Goal: Obtain resource: Download file/media

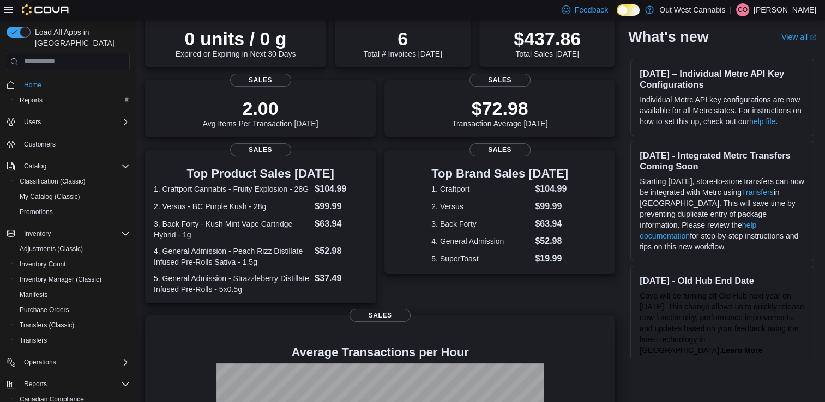
scroll to position [218, 0]
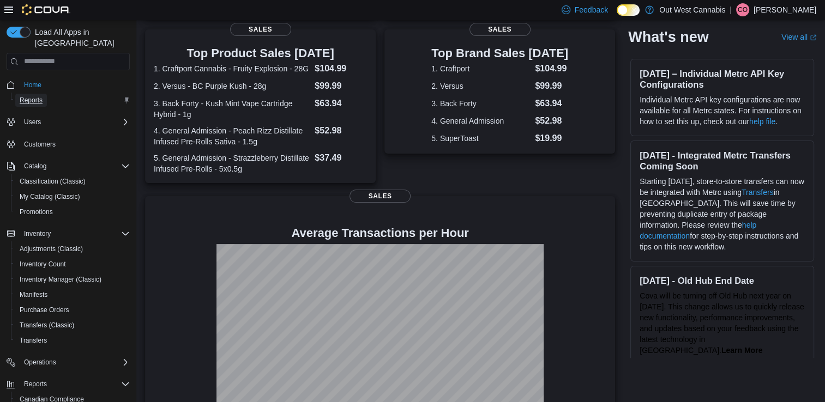
click at [34, 96] on span "Reports" at bounding box center [31, 100] width 23 height 9
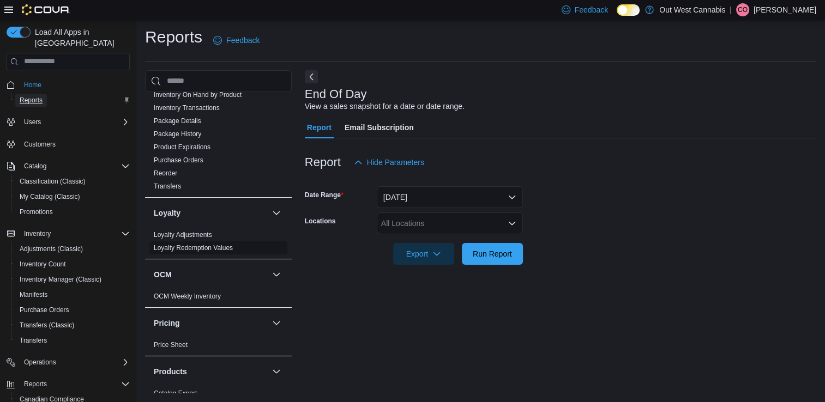
scroll to position [273, 0]
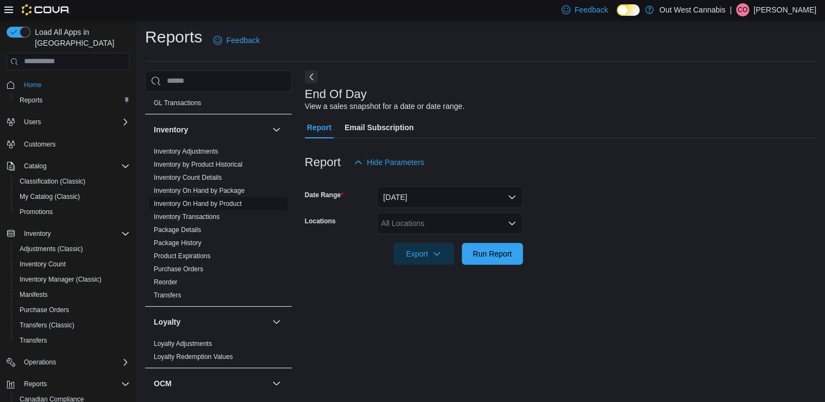
click at [206, 202] on link "Inventory On Hand by Product" at bounding box center [198, 204] width 88 height 8
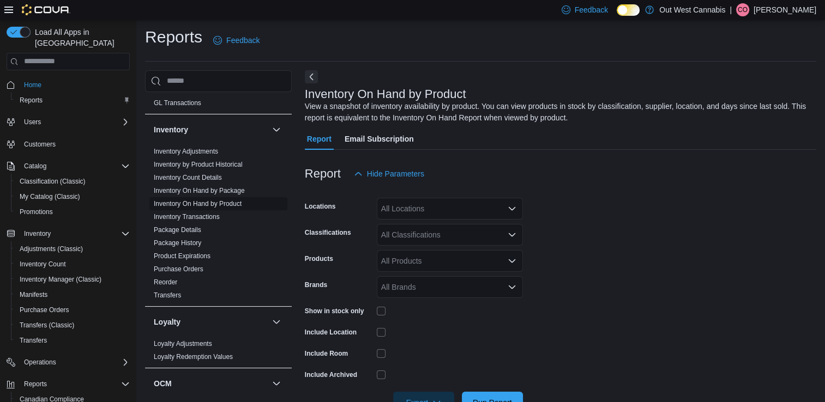
scroll to position [35, 0]
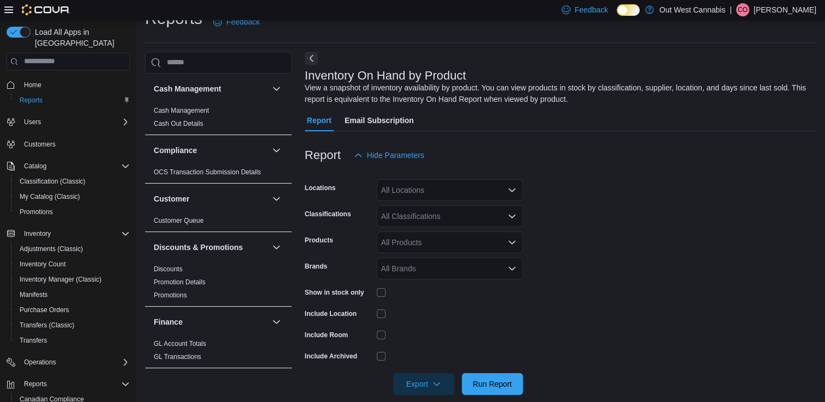
scroll to position [35, 0]
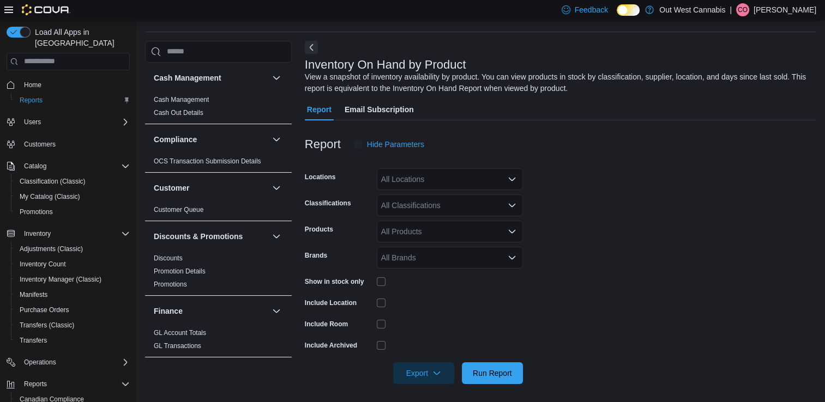
scroll to position [35, 0]
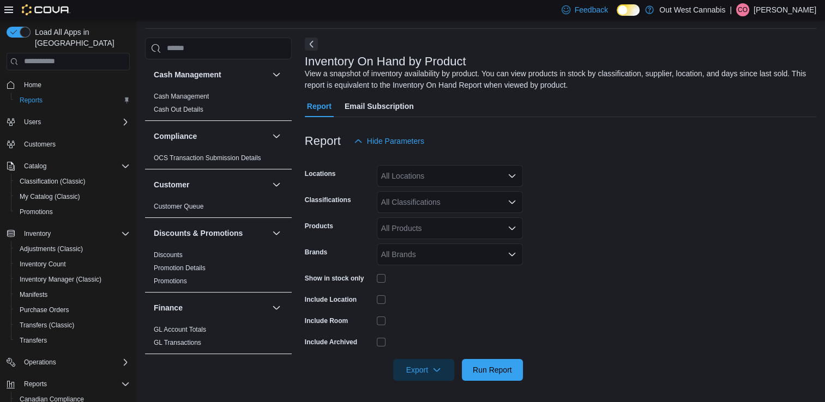
click at [443, 200] on div "All Classifications" at bounding box center [450, 202] width 146 height 22
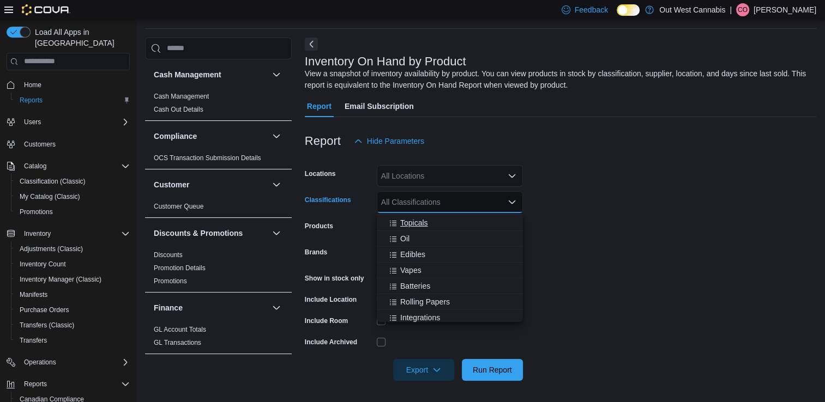
scroll to position [109, 0]
click at [420, 269] on span "Vapes" at bounding box center [410, 270] width 21 height 11
click at [428, 298] on span "Disposable Vape" at bounding box center [428, 297] width 57 height 11
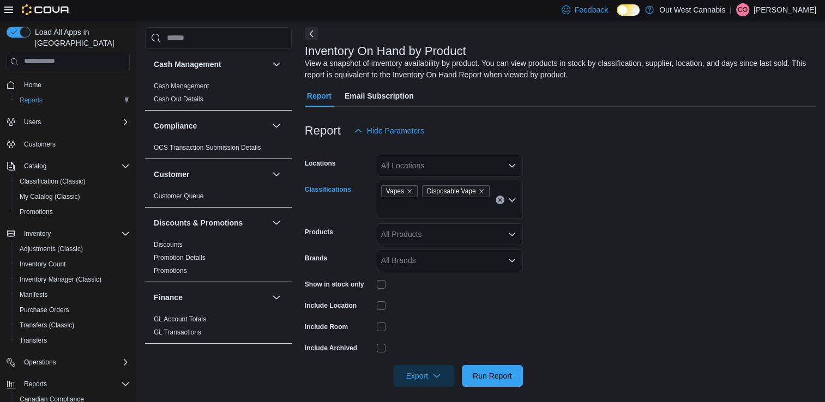
scroll to position [52, 0]
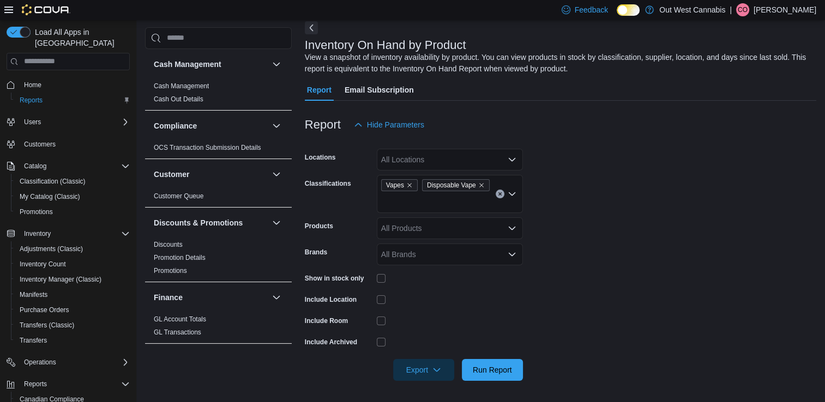
click at [460, 287] on form "Locations All Locations Classifications Vapes Disposable Vape Products All Prod…" at bounding box center [561, 258] width 512 height 245
click at [458, 290] on form "Locations All Locations Classifications Vapes Disposable Vape Products All Prod…" at bounding box center [561, 258] width 512 height 245
click at [434, 363] on span "Export" at bounding box center [424, 370] width 48 height 22
click at [435, 301] on span "Export to Excel" at bounding box center [425, 303] width 49 height 9
